Goal: Information Seeking & Learning: Find specific fact

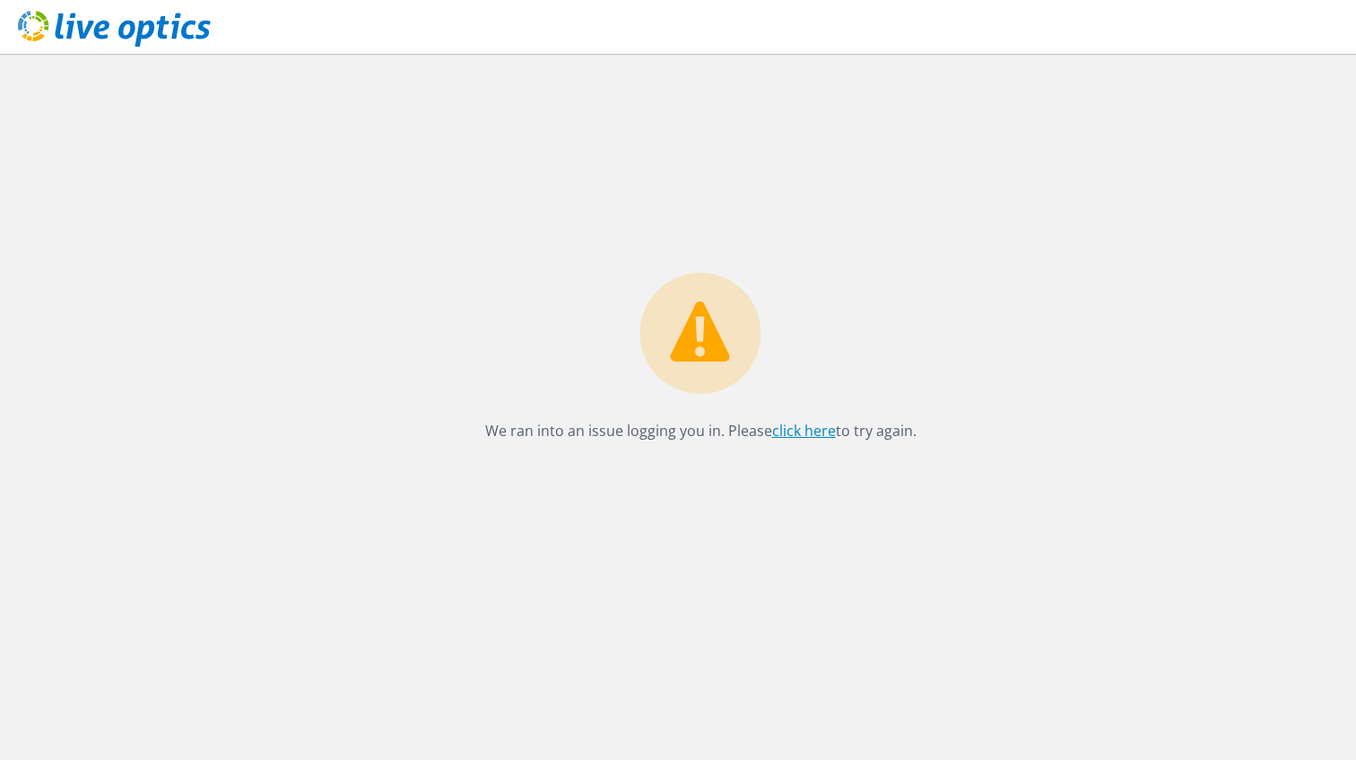
drag, startPoint x: 0, startPoint y: 0, endPoint x: 818, endPoint y: 430, distance: 924.3
click at [818, 430] on link "click here" at bounding box center [804, 431] width 64 height 20
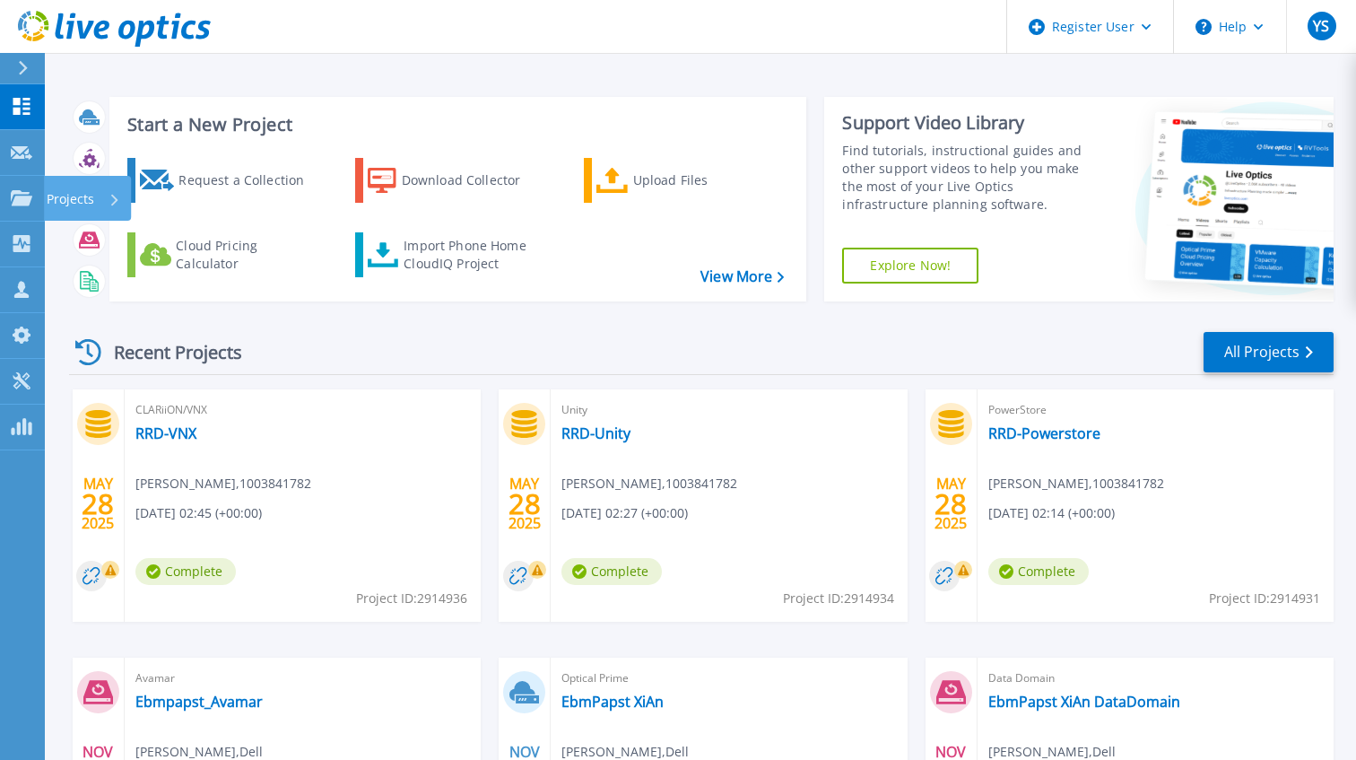
click at [84, 199] on p "Projects" at bounding box center [71, 199] width 48 height 47
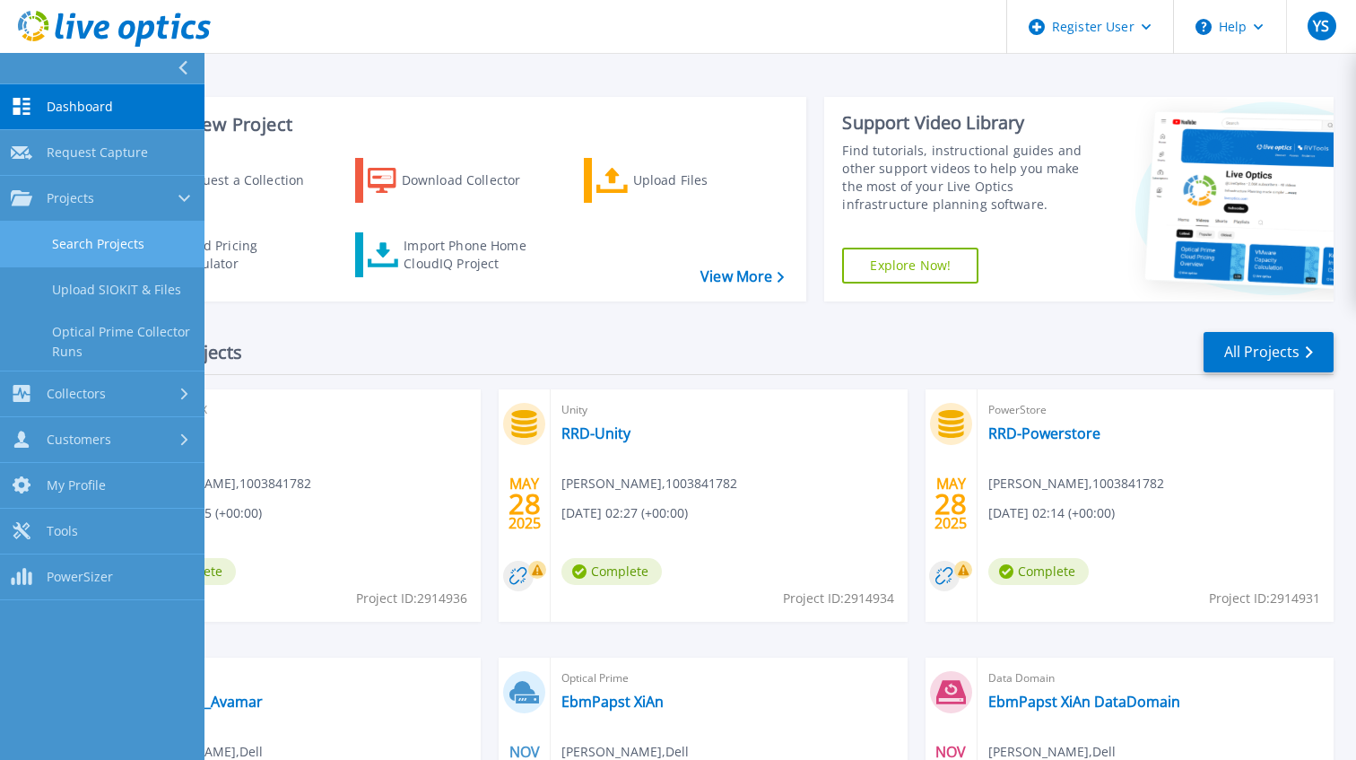
click at [135, 229] on link "Search Projects" at bounding box center [102, 245] width 204 height 46
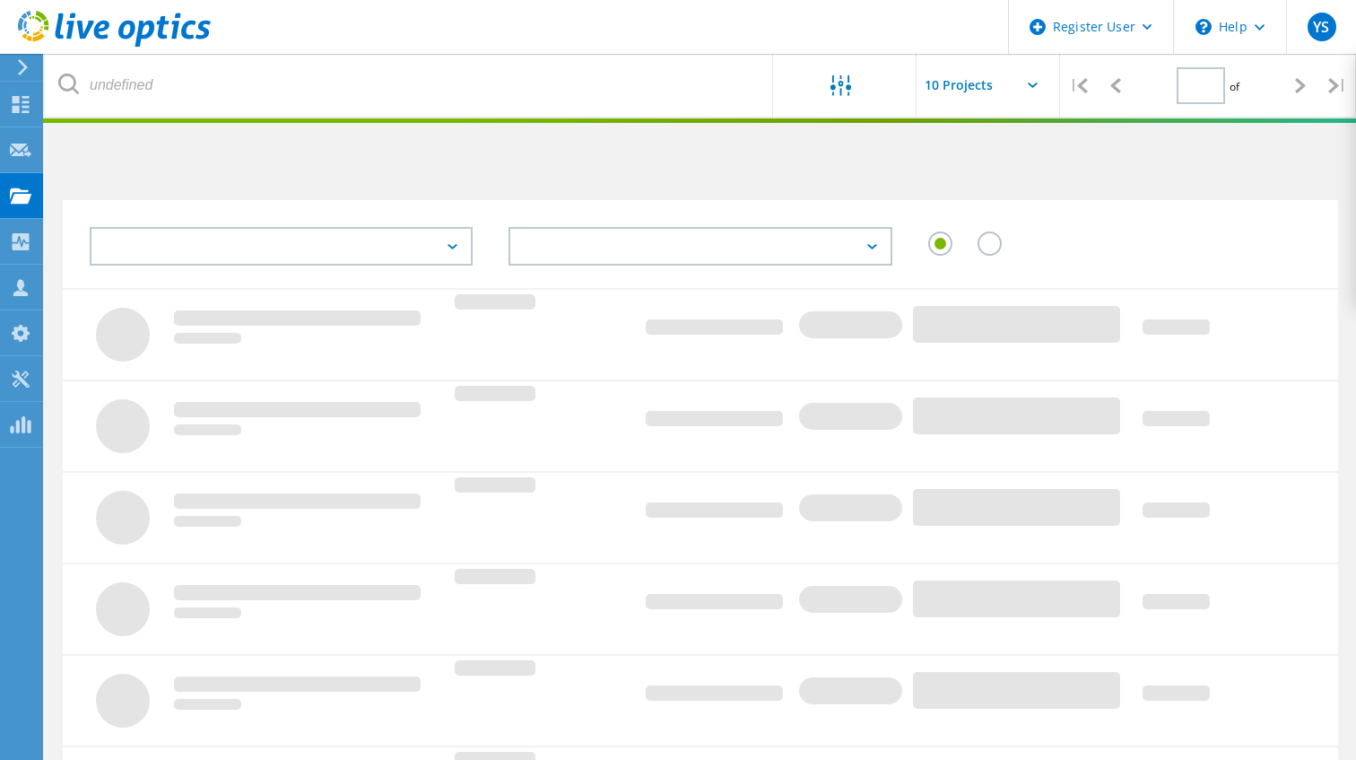
type input "1"
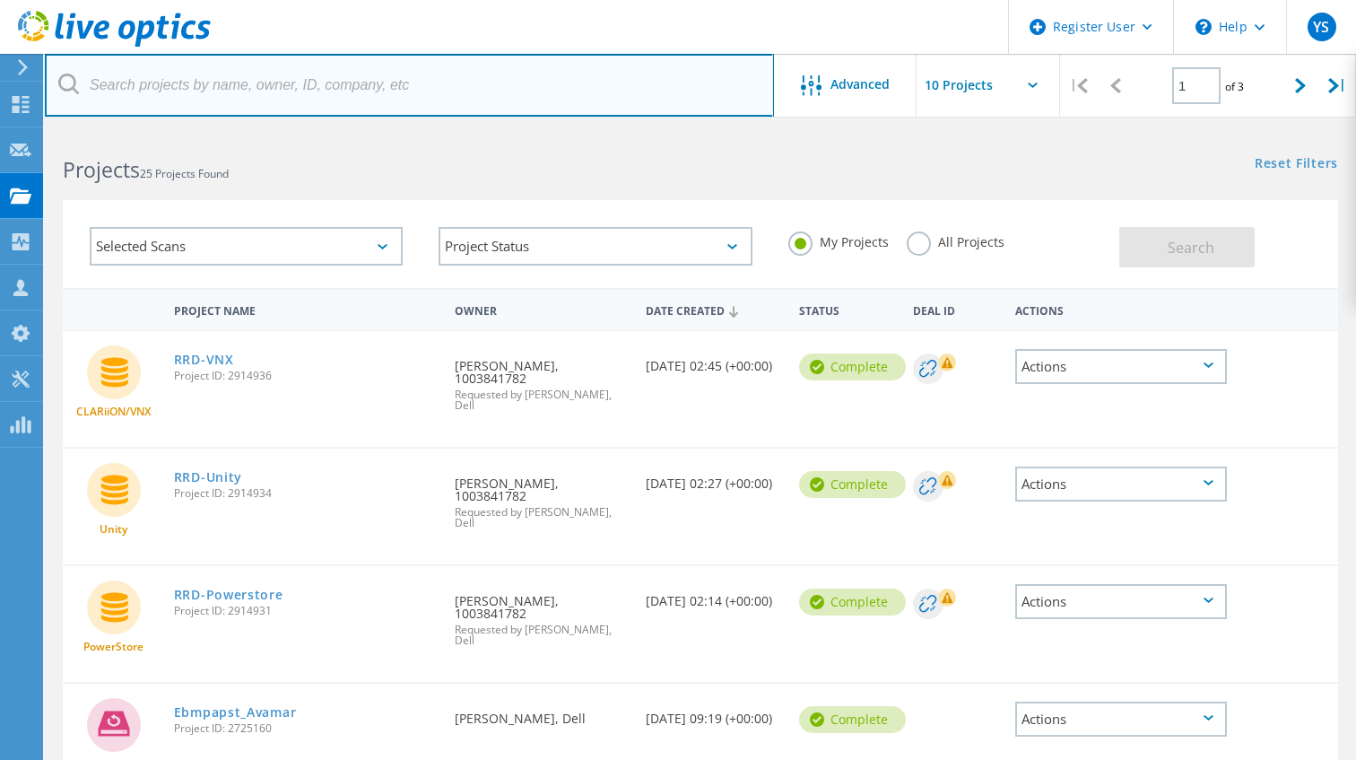
click at [231, 90] on input "text" at bounding box center [409, 85] width 729 height 63
paste input "3077753"
type input "3077753"
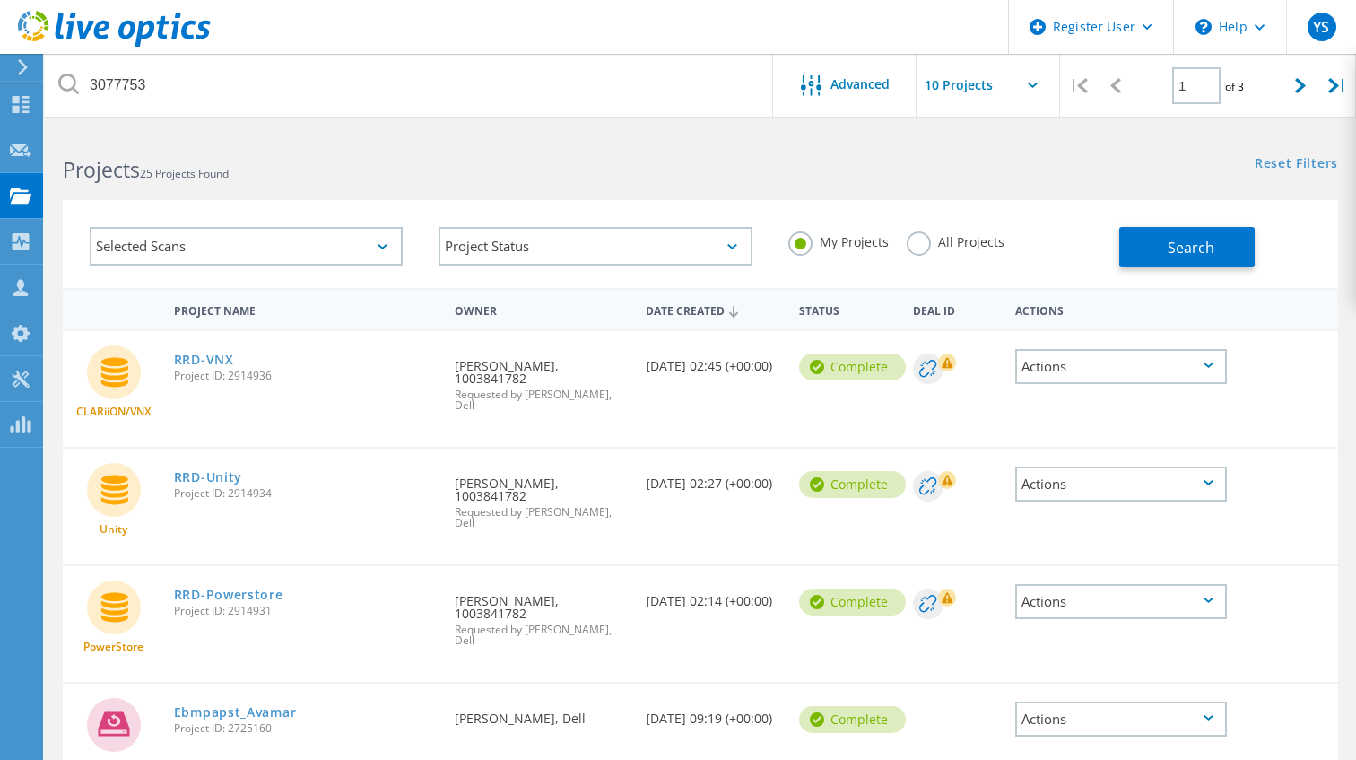
click at [912, 248] on label "All Projects" at bounding box center [956, 239] width 98 height 17
click at [0, 0] on input "All Projects" at bounding box center [0, 0] width 0 height 0
click at [1150, 244] on button "Search" at bounding box center [1186, 247] width 135 height 40
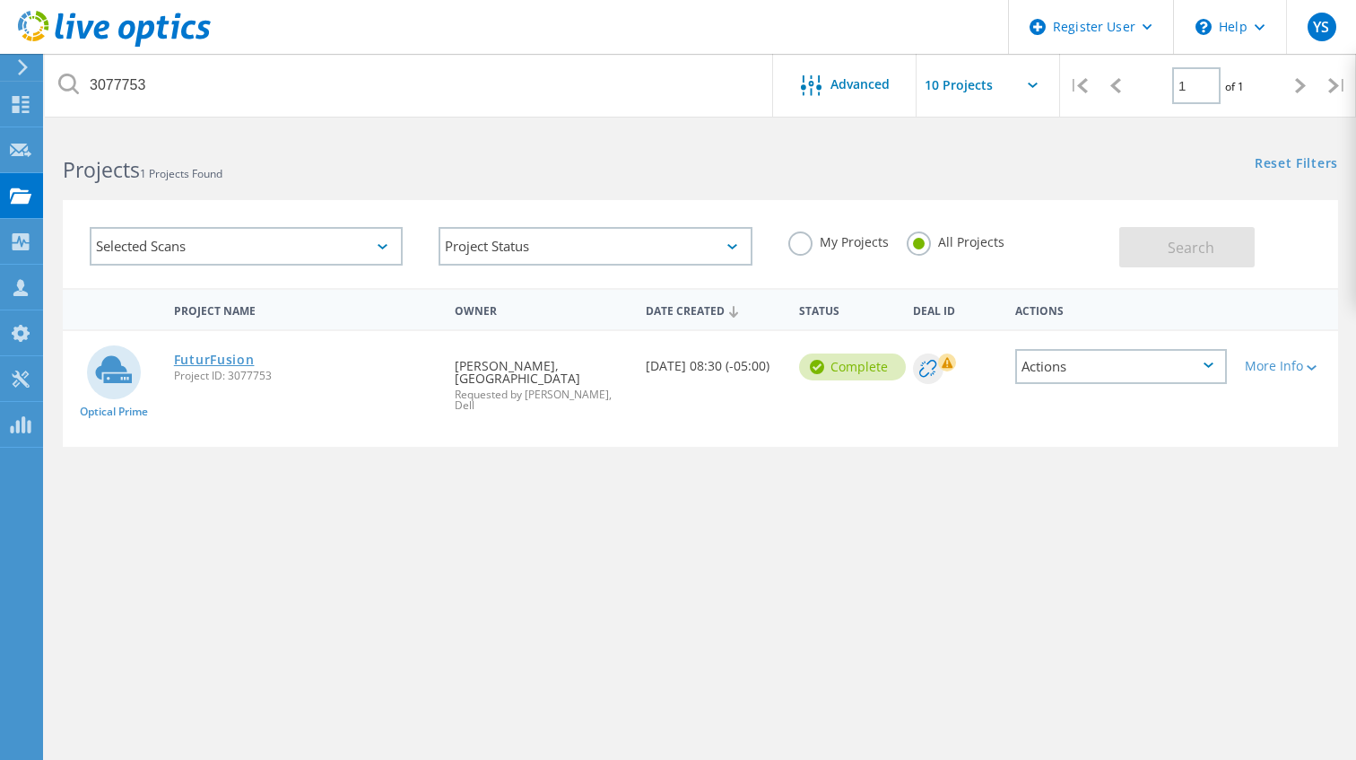
click at [209, 361] on link "FuturFusion" at bounding box center [214, 359] width 81 height 13
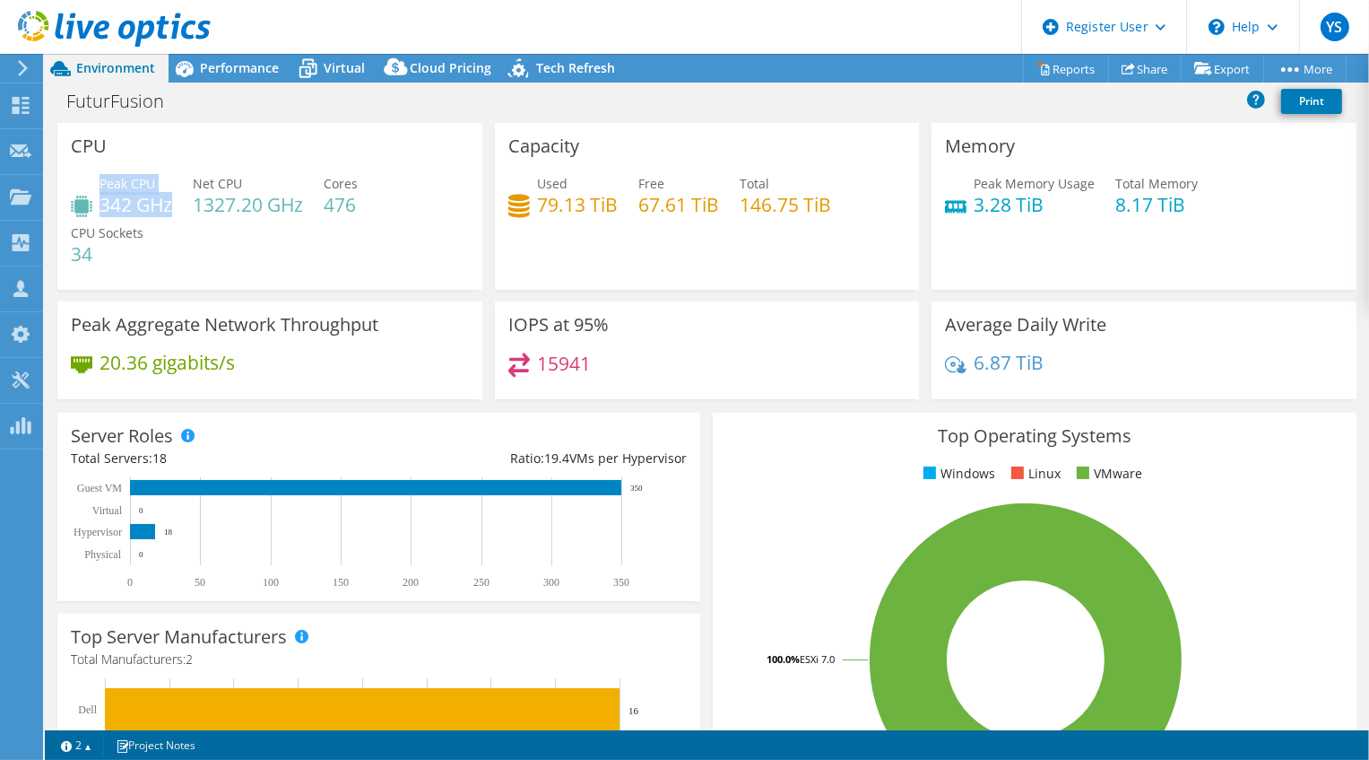
drag, startPoint x: 100, startPoint y: 183, endPoint x: 170, endPoint y: 207, distance: 74.0
click at [170, 207] on div "Peak CPU 342 GHz" at bounding box center [136, 194] width 73 height 40
copy div "Peak CPU 342 GHz"
drag, startPoint x: 968, startPoint y: 181, endPoint x: 1035, endPoint y: 211, distance: 73.5
click at [1035, 211] on div "Peak Memory Usage 3.28 TiB" at bounding box center [1034, 194] width 121 height 40
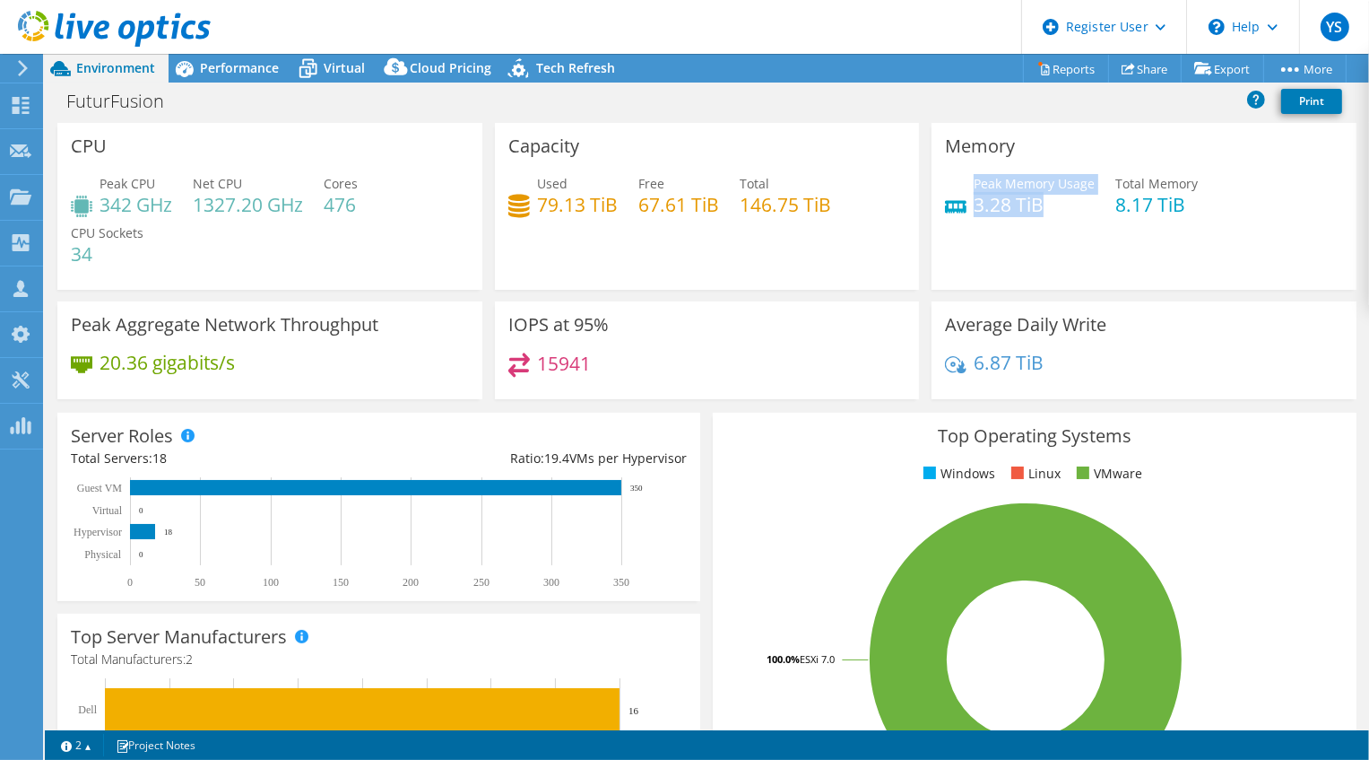
copy div "Peak Memory Usage 3.28 TiB"
drag, startPoint x: 533, startPoint y: 183, endPoint x: 609, endPoint y: 211, distance: 81.1
click at [609, 211] on div "Used 79.13 TiB" at bounding box center [577, 194] width 81 height 40
copy div "Used 79.13 TiB"
click at [605, 337] on div "IOPS at 95% 15941" at bounding box center [707, 350] width 425 height 98
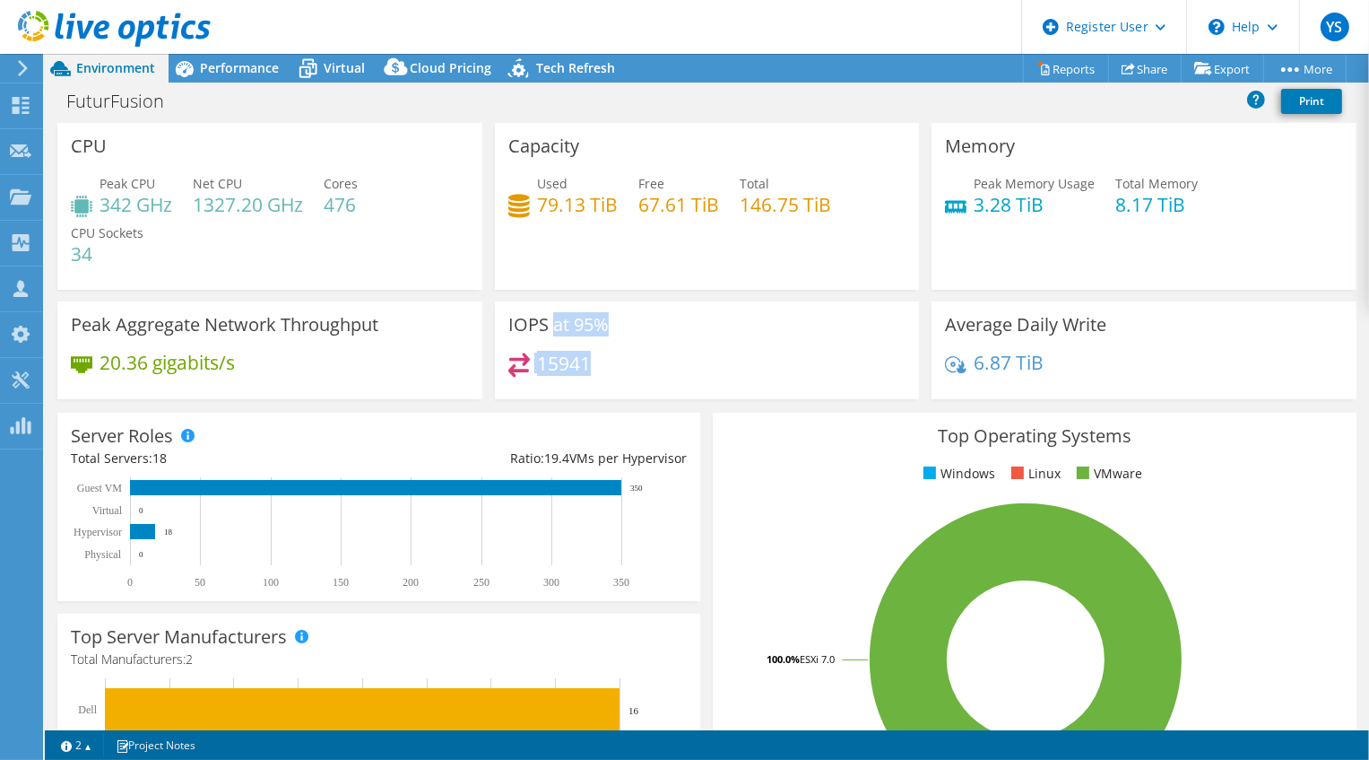
drag, startPoint x: 549, startPoint y: 326, endPoint x: 600, endPoint y: 365, distance: 64.6
click at [600, 365] on div "IOPS at 95% 15941" at bounding box center [707, 350] width 425 height 98
copy div "at 95% 15941"
click at [218, 67] on span "Performance" at bounding box center [239, 67] width 79 height 17
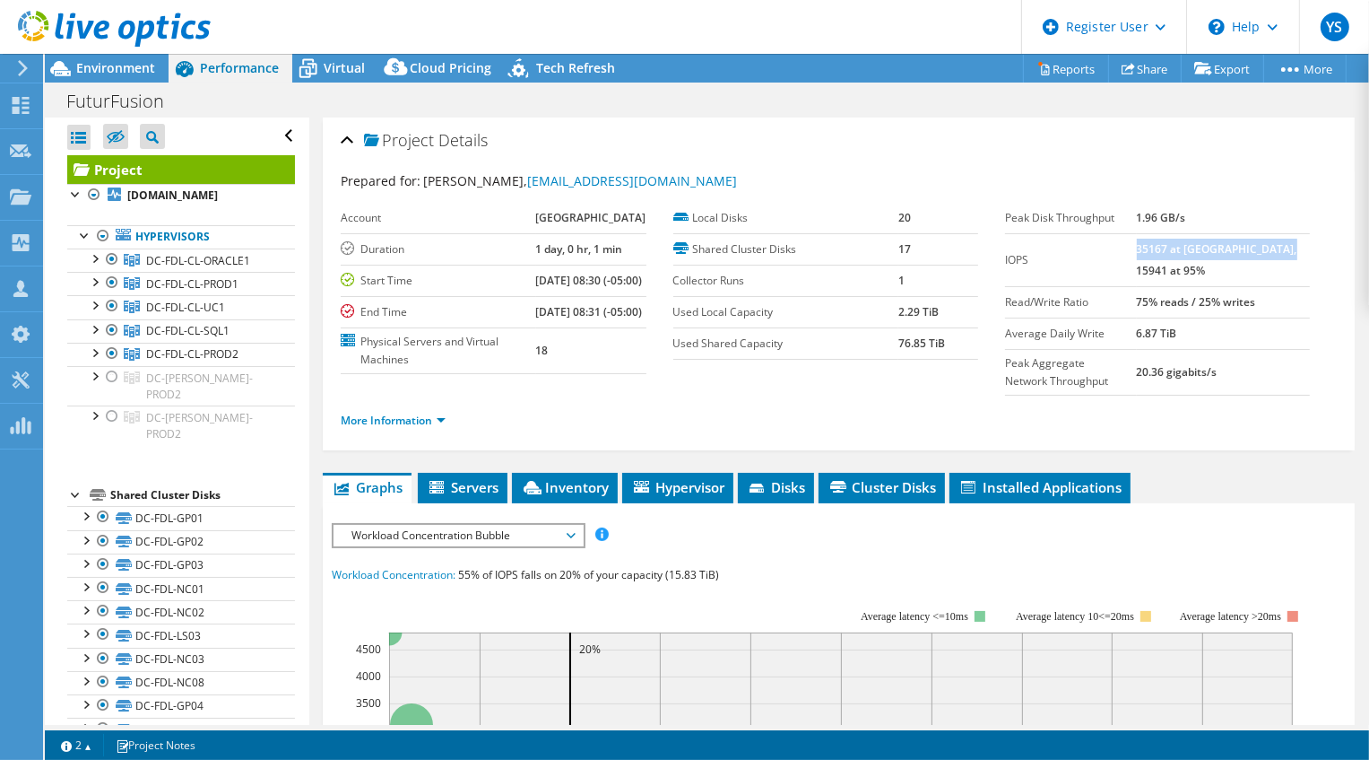
drag, startPoint x: 1168, startPoint y: 247, endPoint x: 1190, endPoint y: 265, distance: 28.7
click at [1190, 265] on td "35167 at Peak, 15941 at 95%" at bounding box center [1223, 259] width 173 height 53
copy b "35167 at Peak, 15941 at 95%"
